Goal: Task Accomplishment & Management: Manage account settings

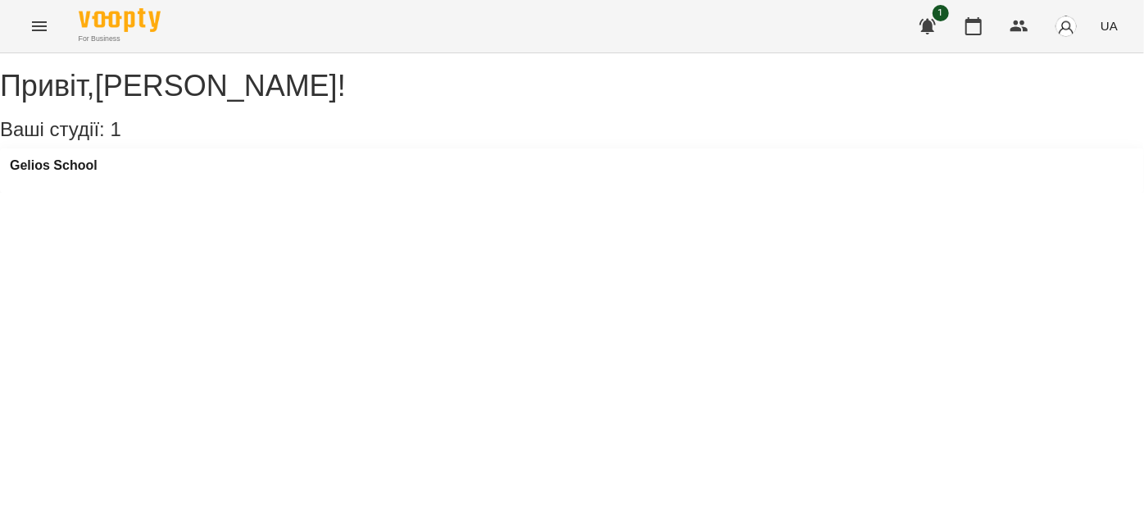
click at [39, 33] on icon "Menu" at bounding box center [40, 26] width 20 height 20
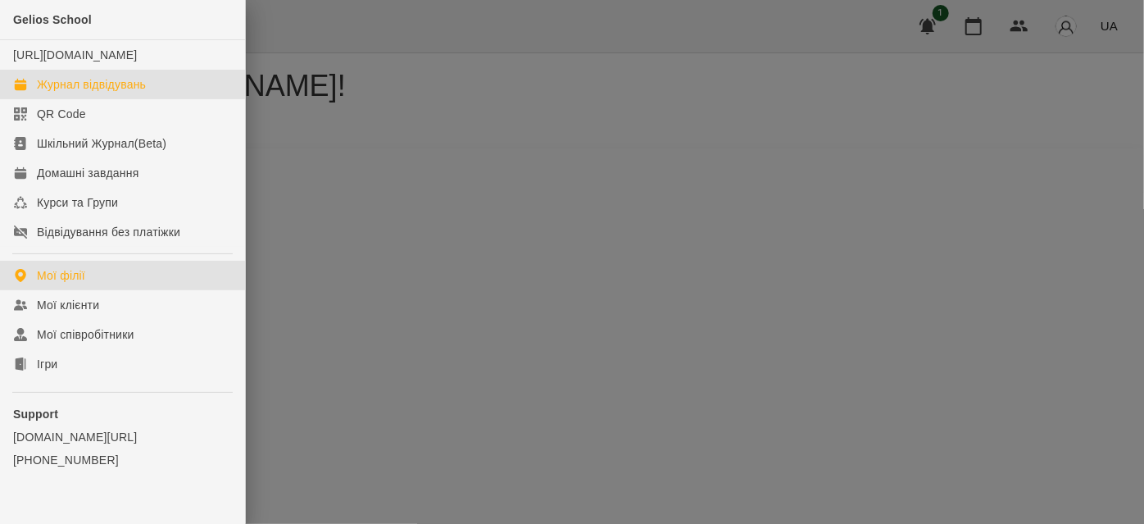
click at [50, 86] on link "Журнал відвідувань" at bounding box center [122, 85] width 245 height 30
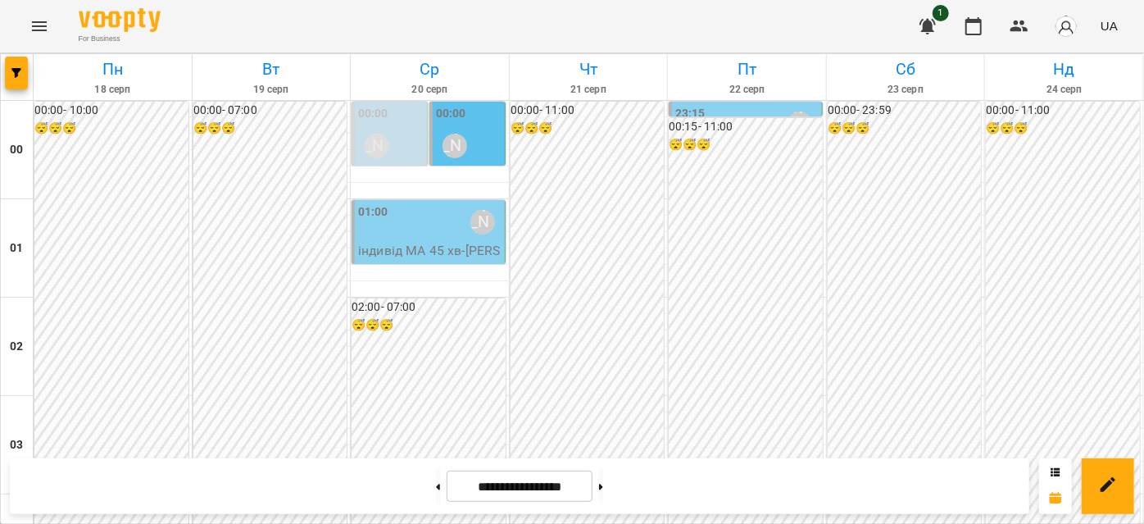
scroll to position [1640, 0]
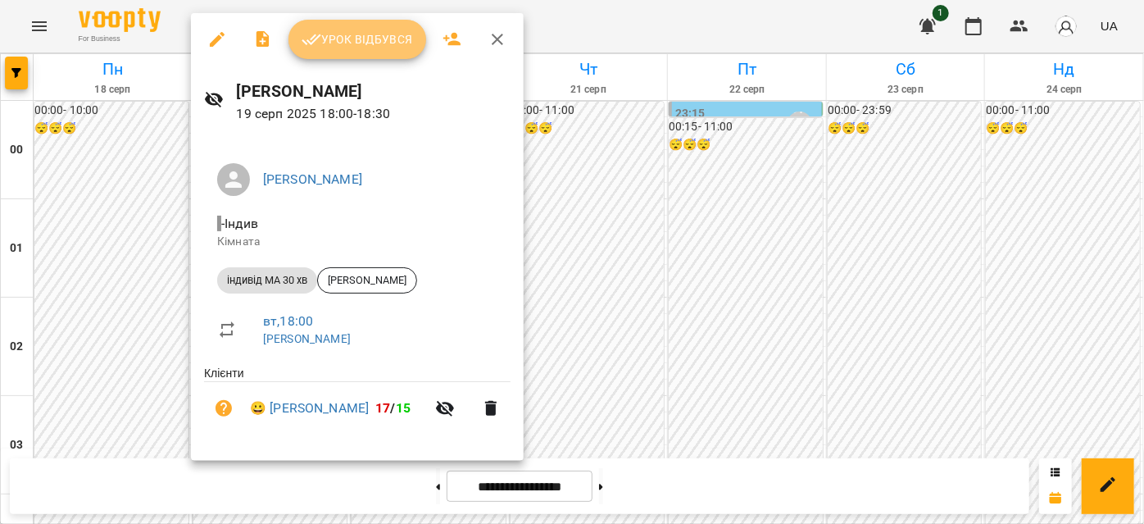
click at [357, 23] on button "Урок відбувся" at bounding box center [358, 39] width 138 height 39
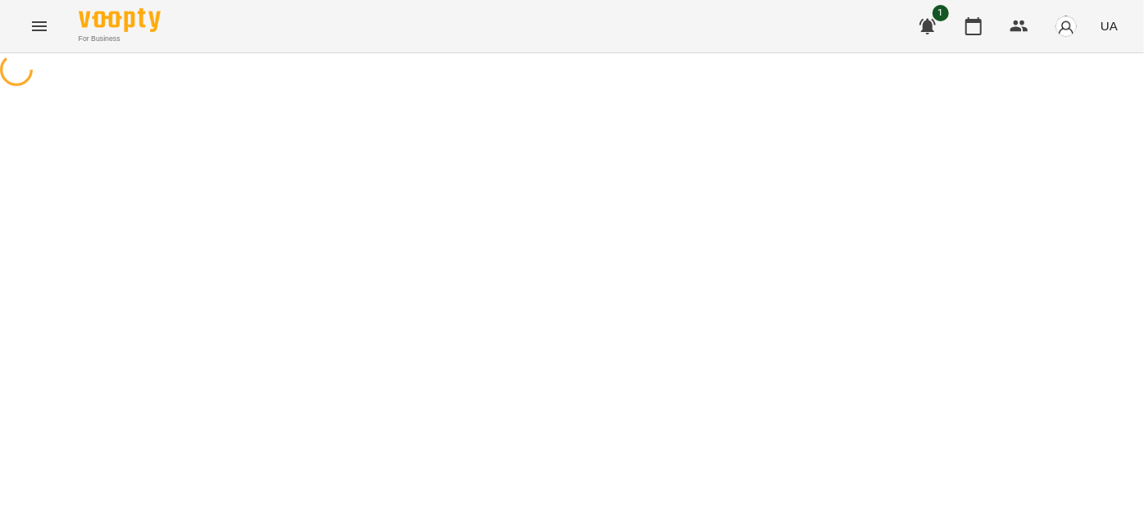
click at [37, 24] on icon "Menu" at bounding box center [40, 26] width 20 height 20
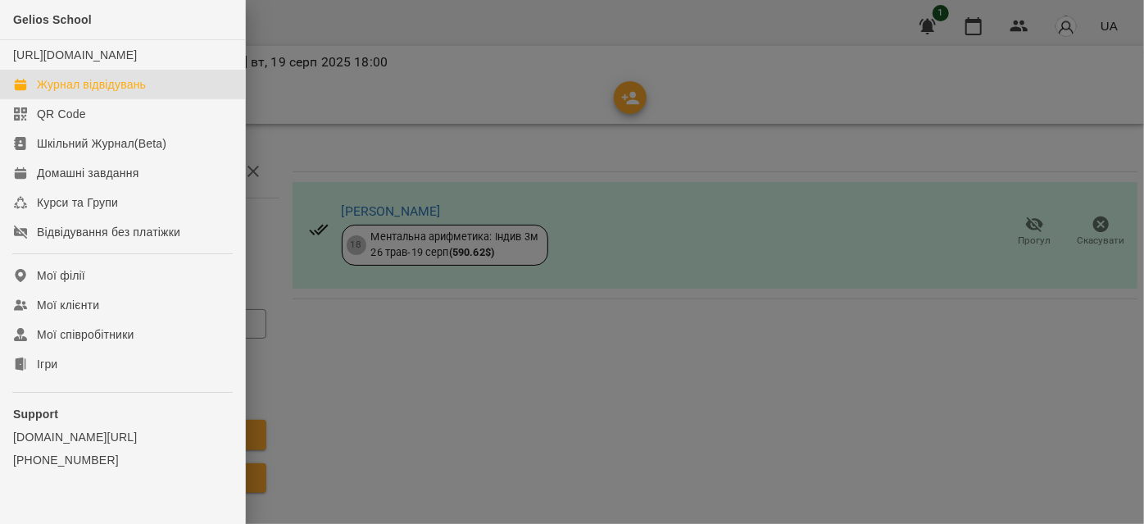
click at [106, 93] on div "Журнал відвідувань" at bounding box center [91, 84] width 109 height 16
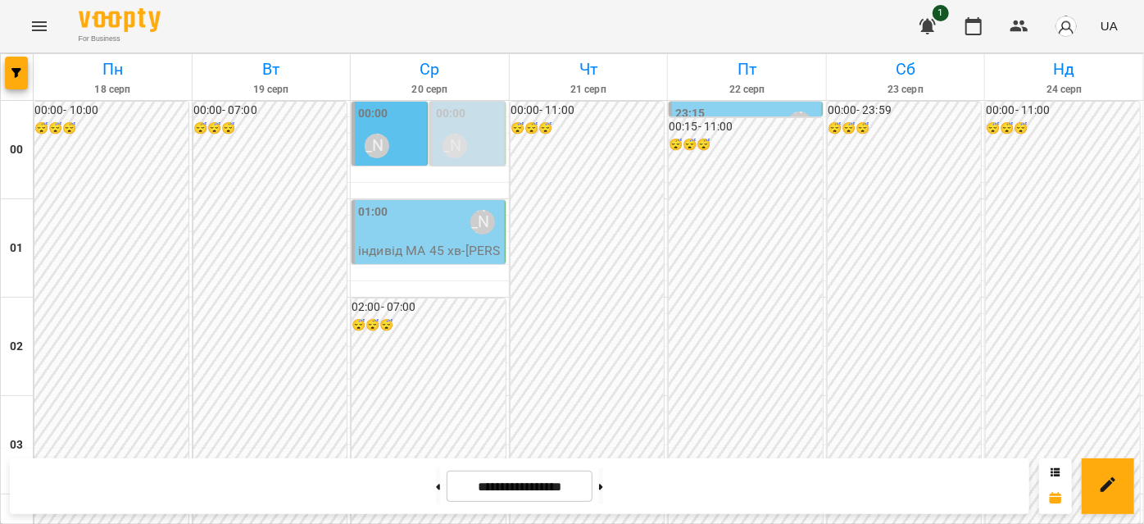
scroll to position [1862, 0]
